Goal: Obtain resource: Download file/media

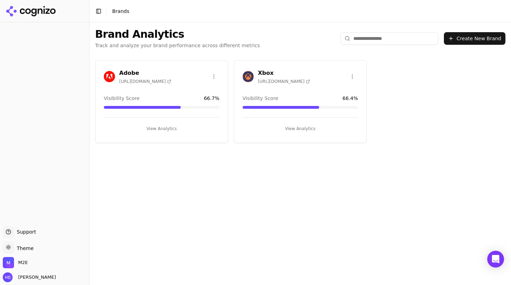
click at [133, 67] on div "Adobe https://acrobat.adobe.com Visibility Score 66.7 % View Analytics" at bounding box center [161, 101] width 133 height 83
click at [123, 72] on h3 "Adobe" at bounding box center [145, 73] width 52 height 8
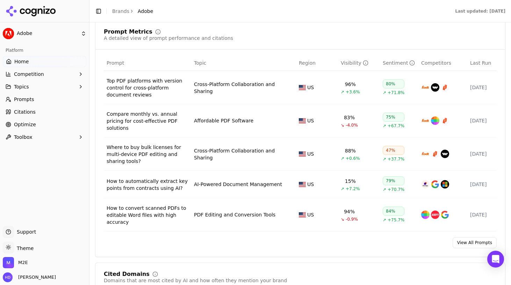
scroll to position [553, 0]
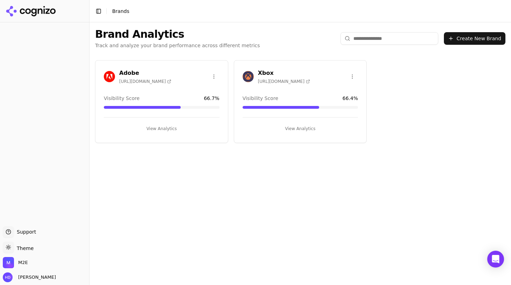
click at [313, 72] on div "Xbox https://xbox.com" at bounding box center [300, 76] width 116 height 15
click at [269, 75] on h3 "Xbox" at bounding box center [284, 73] width 52 height 8
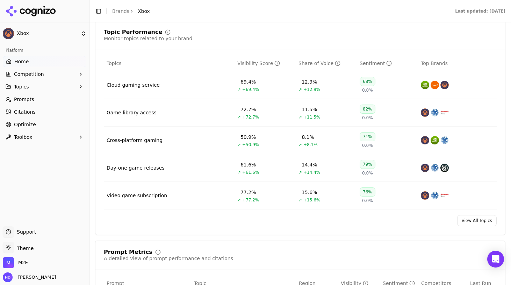
scroll to position [294, 0]
click at [25, 112] on span "Citations" at bounding box center [25, 111] width 22 height 7
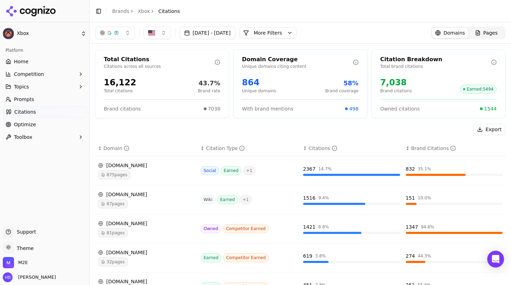
click at [158, 166] on div "reddit.com" at bounding box center [146, 165] width 97 height 7
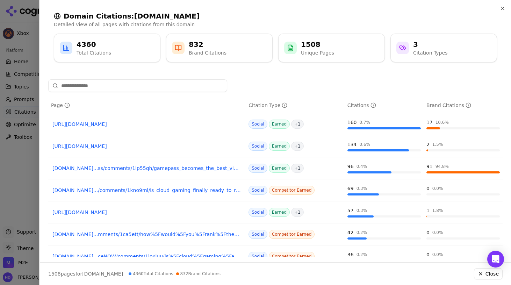
click at [31, 9] on div at bounding box center [255, 142] width 511 height 285
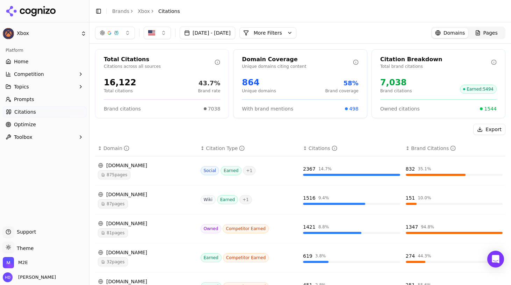
click at [483, 129] on button "Export" at bounding box center [489, 129] width 32 height 11
